Goal: Find specific page/section: Find specific page/section

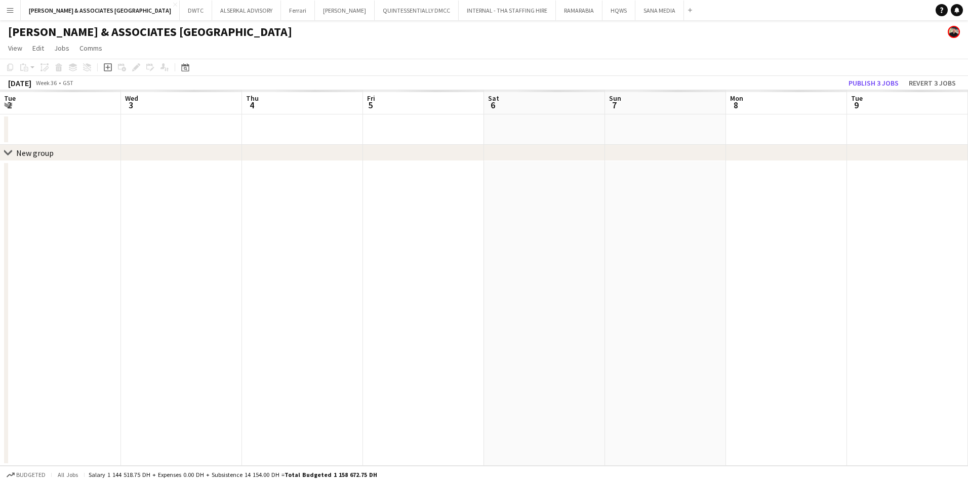
scroll to position [0, 348]
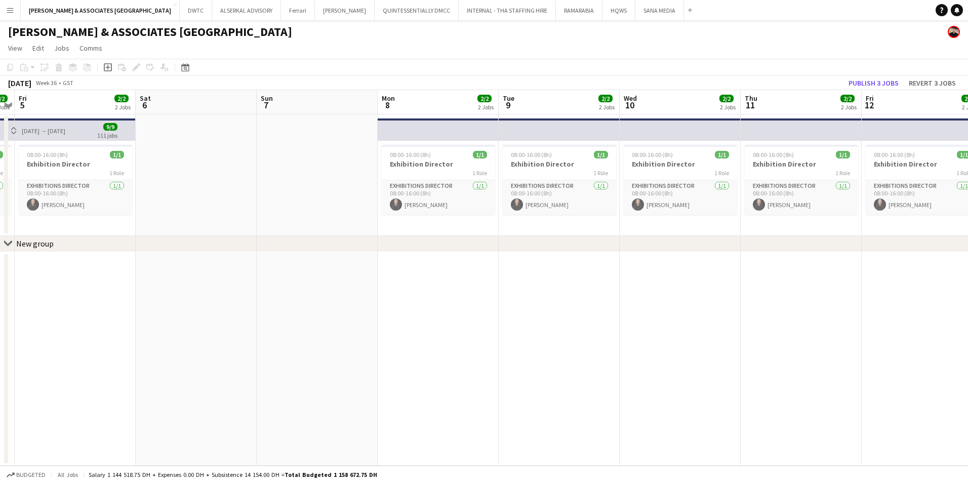
click at [9, 10] on app-icon "Menu" at bounding box center [10, 10] width 8 height 8
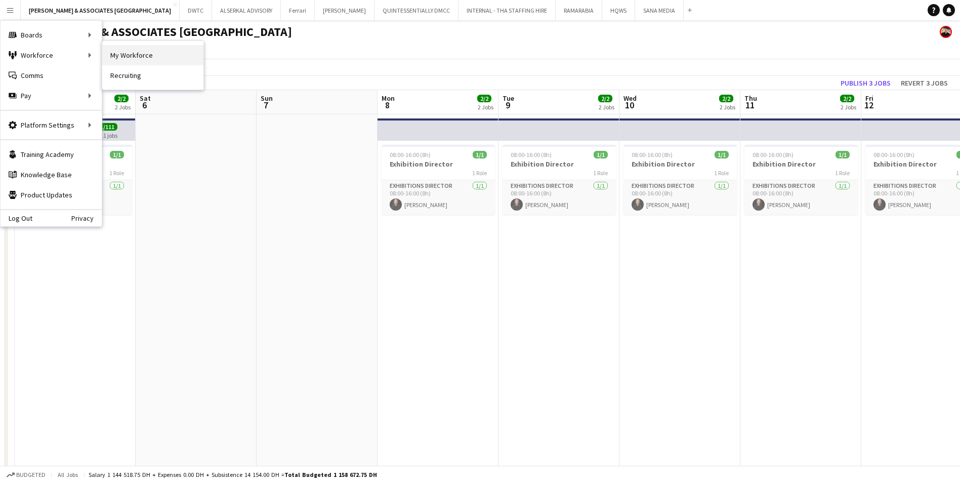
click at [129, 55] on link "My Workforce" at bounding box center [152, 55] width 101 height 20
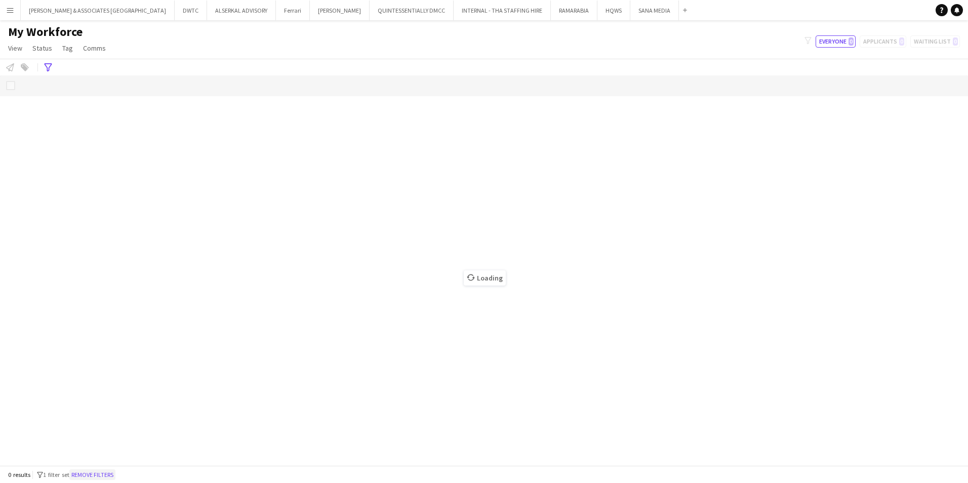
click at [105, 470] on button "Remove filters" at bounding box center [92, 474] width 46 height 11
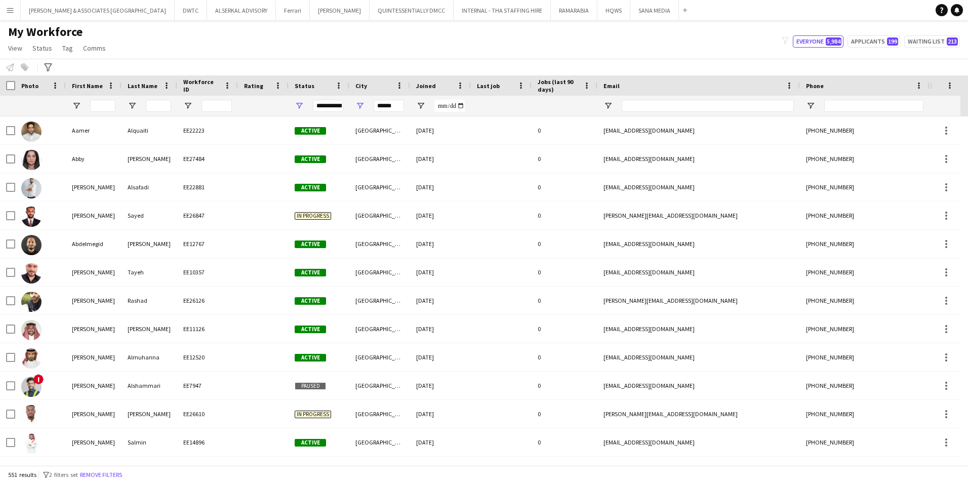
click at [115, 467] on div "551 results filter-1 2 filters set Remove filters" at bounding box center [484, 474] width 968 height 17
click at [115, 468] on div "551 results filter-1 2 filters set Remove filters" at bounding box center [484, 474] width 968 height 17
click at [114, 472] on button "Remove filters" at bounding box center [101, 474] width 46 height 11
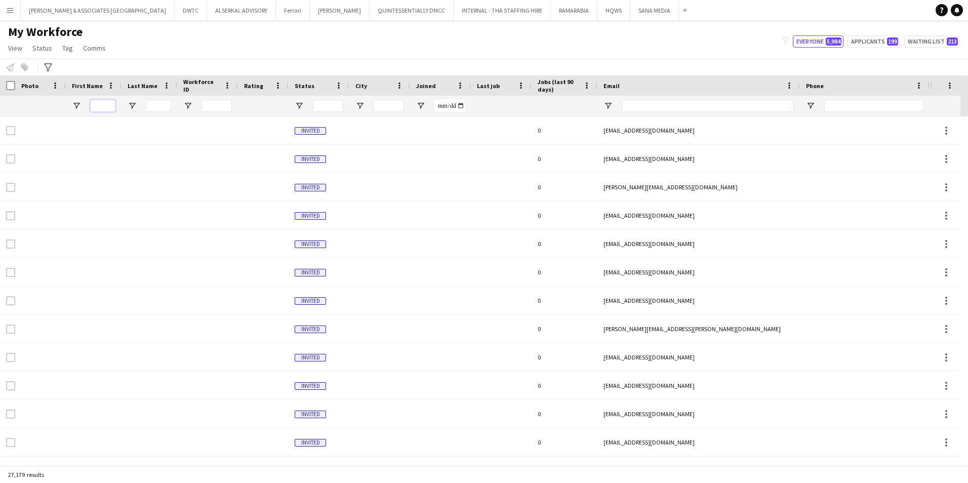
click at [102, 105] on input "First Name Filter Input" at bounding box center [102, 106] width 25 height 12
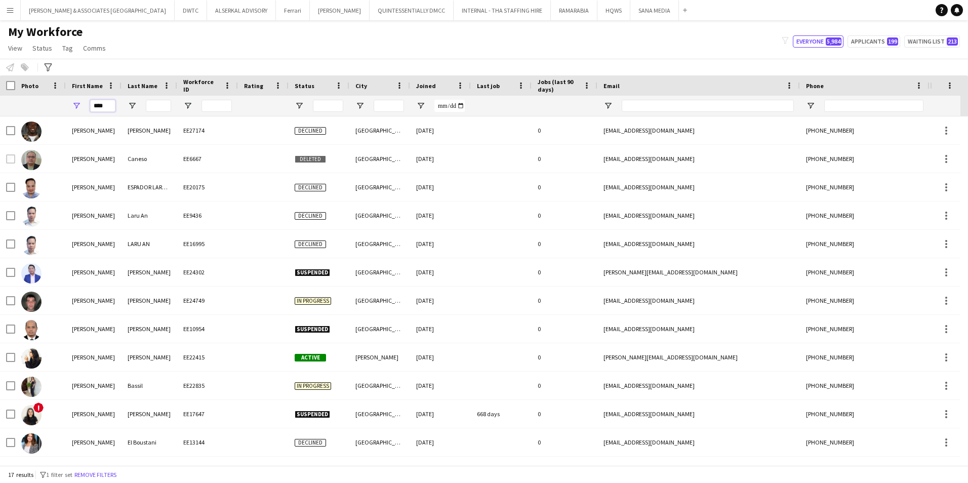
type input "****"
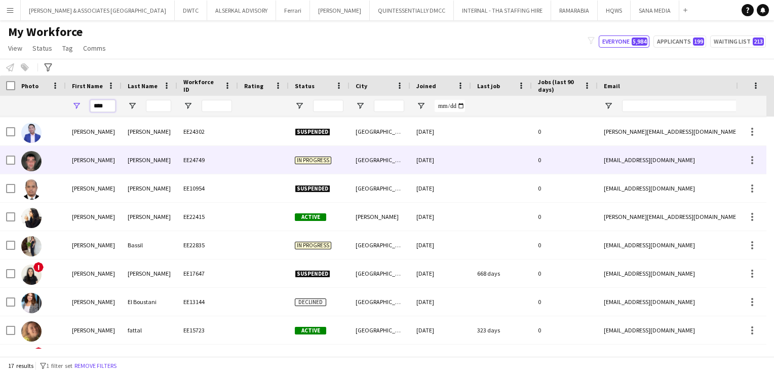
scroll to position [140, 0]
